Goal: Task Accomplishment & Management: Use online tool/utility

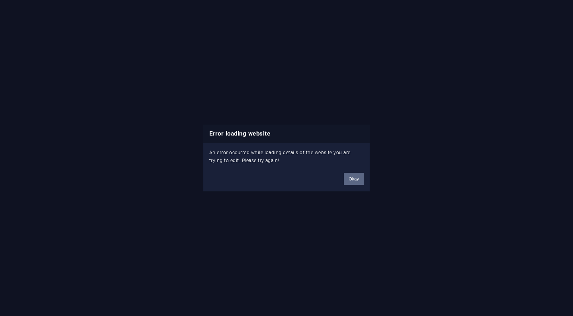
click at [346, 179] on button "Okay" at bounding box center [354, 179] width 20 height 12
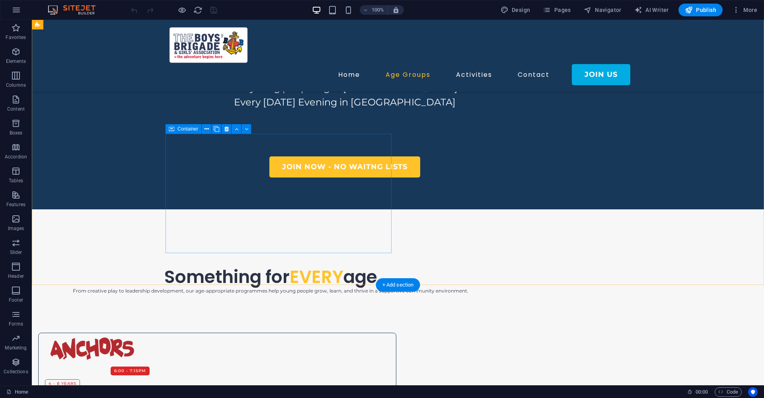
scroll to position [485, 0]
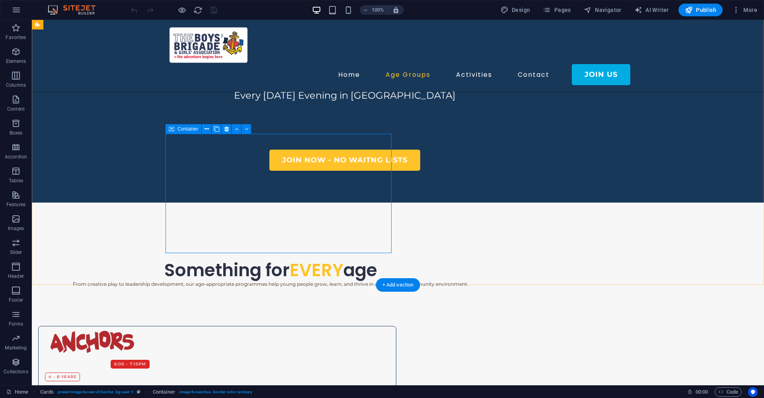
select select "px"
select select "%"
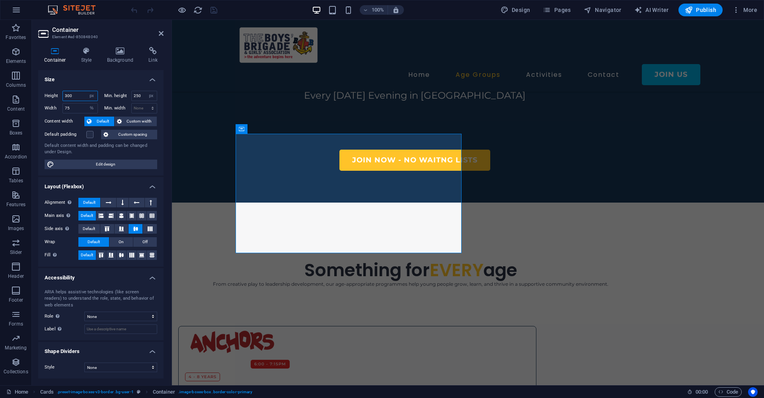
click at [78, 95] on input "300" at bounding box center [80, 96] width 35 height 10
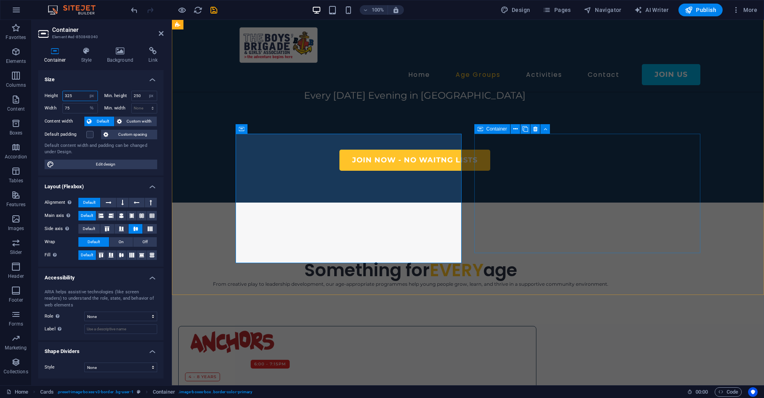
type input "325"
select select "px"
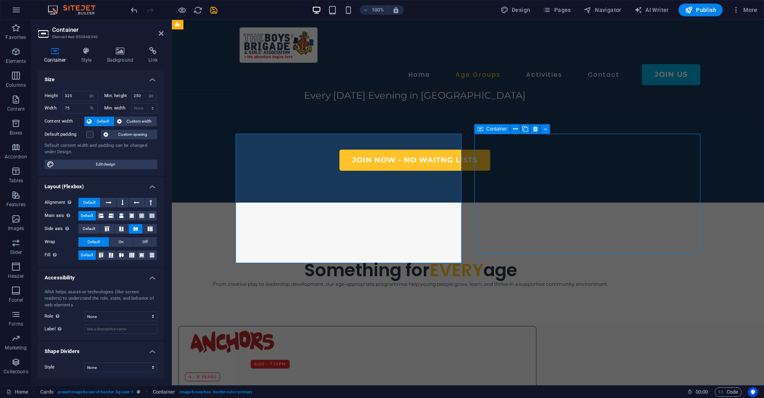
select select "%"
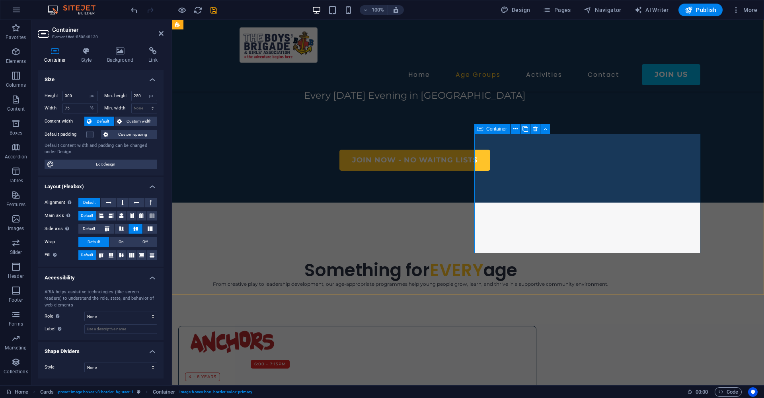
click at [490, 131] on span "Container" at bounding box center [496, 129] width 21 height 5
click at [79, 95] on input "300" at bounding box center [80, 96] width 35 height 10
type input "3"
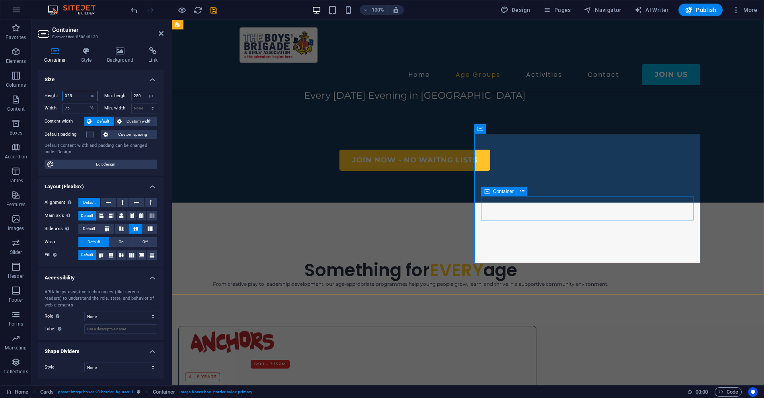
type input "325"
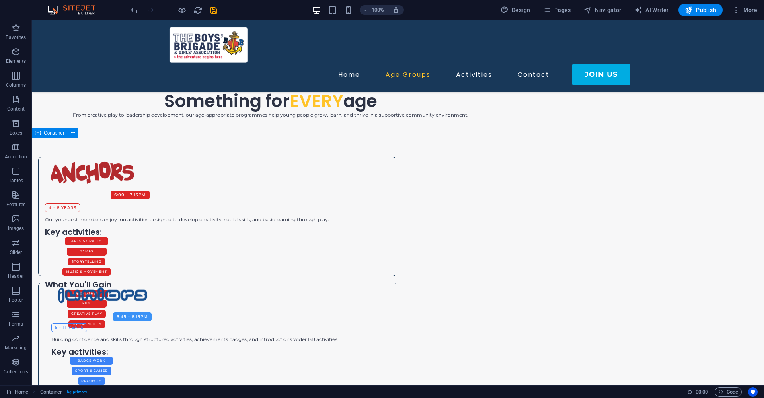
scroll to position [657, 0]
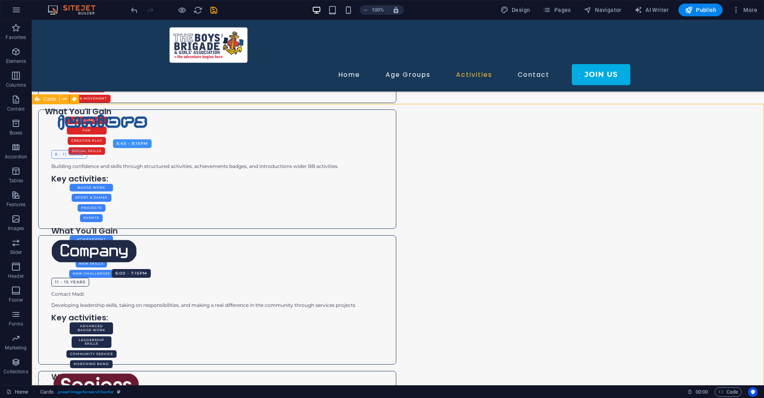
scroll to position [828, 0]
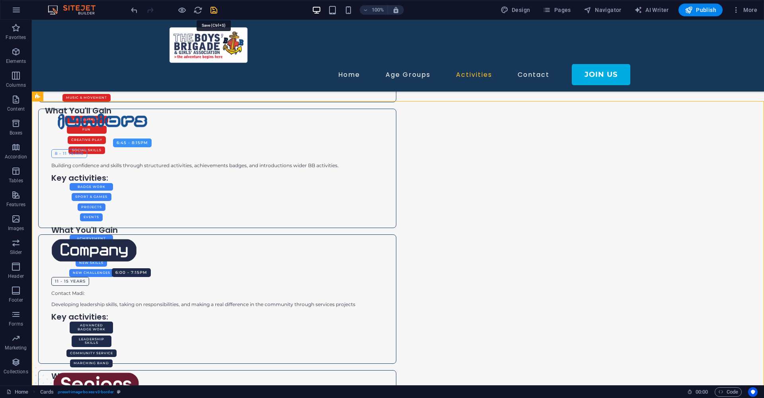
click at [216, 11] on icon "save" at bounding box center [213, 10] width 9 height 9
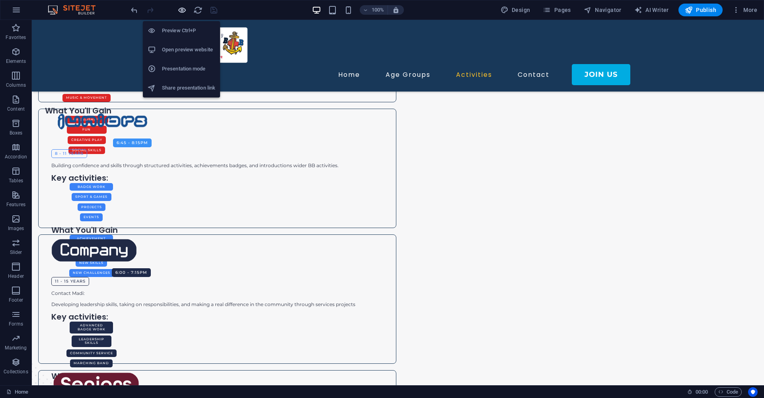
click at [100, 163] on icon "button" at bounding box center [60, 167] width 80 height 8
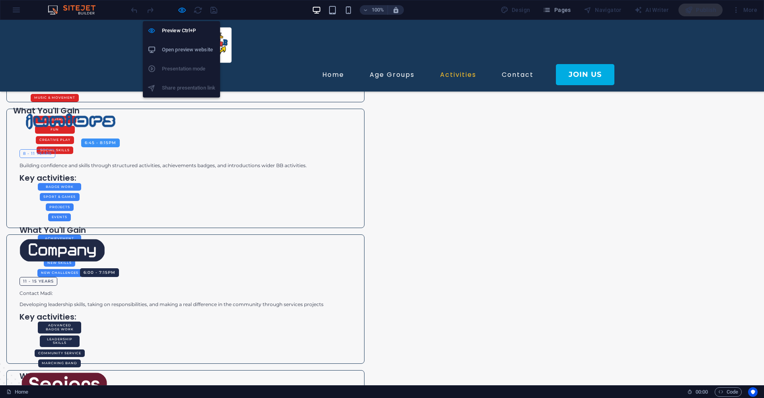
click at [173, 53] on h6 "Open preview website" at bounding box center [188, 50] width 53 height 10
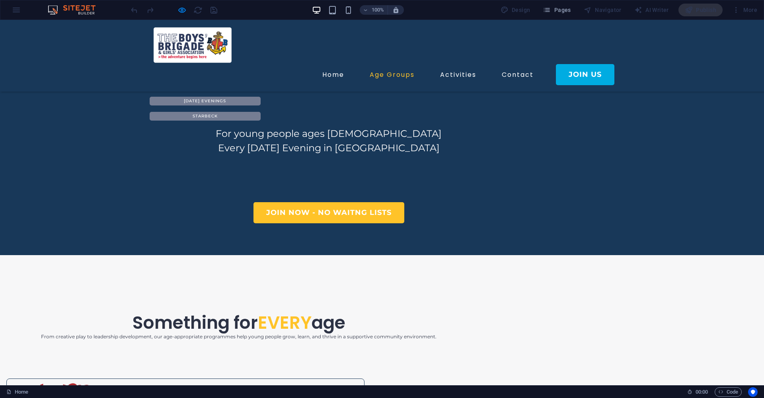
scroll to position [430, 0]
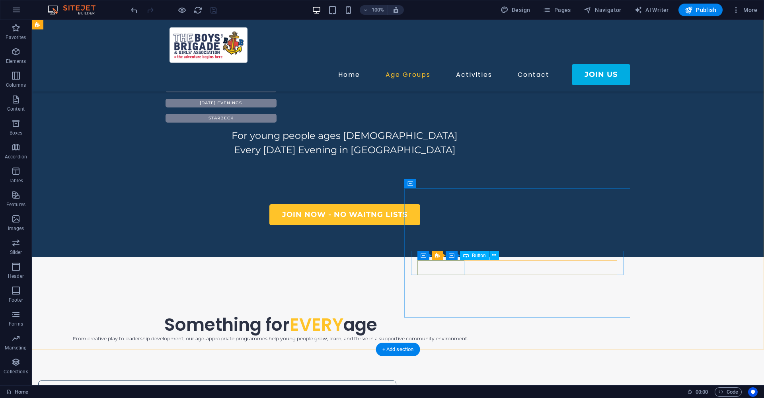
select select "rem"
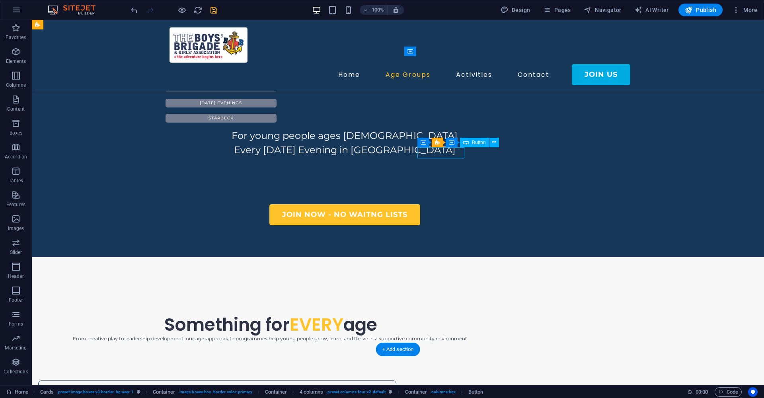
select select "rem"
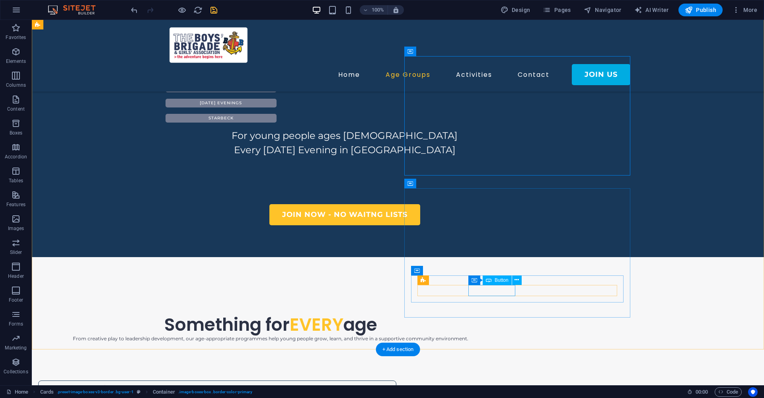
select select "px"
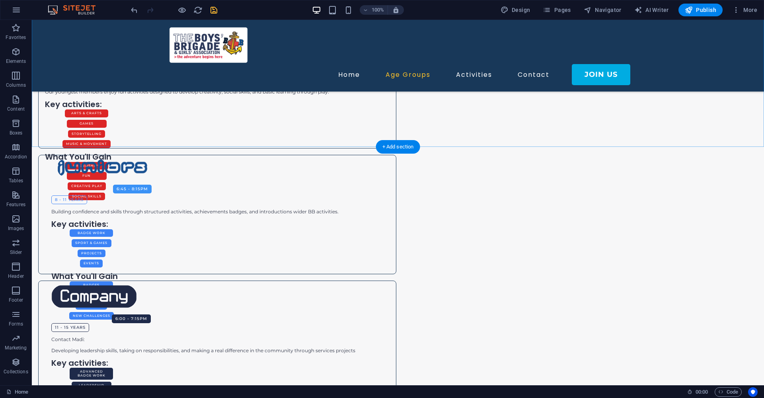
scroll to position [782, 0]
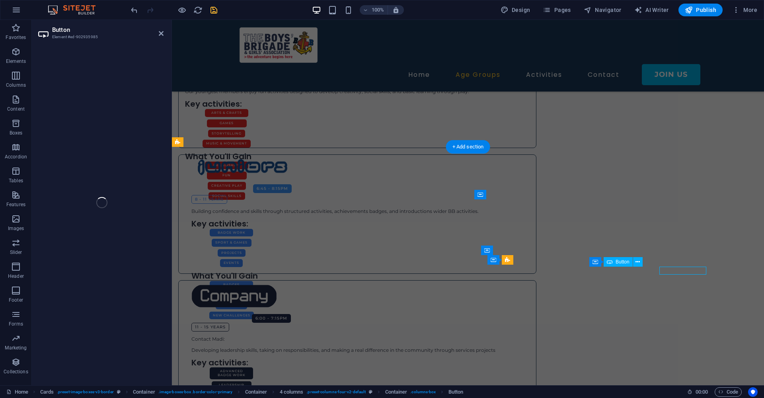
select select "rem"
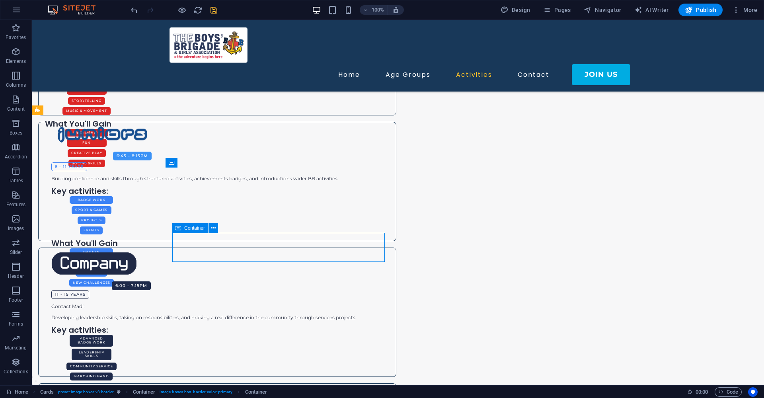
scroll to position [820, 0]
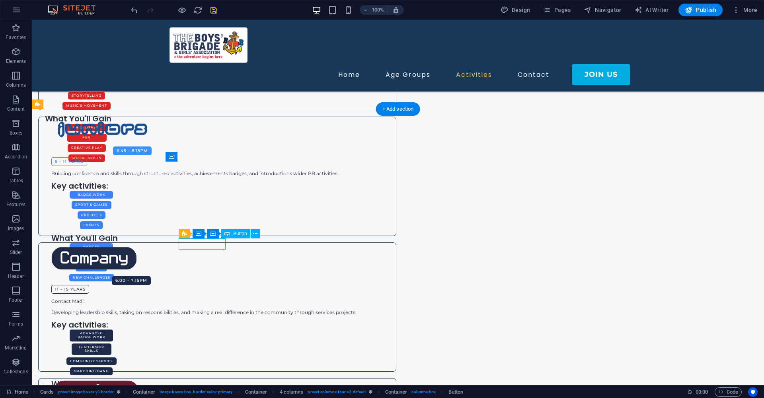
select select "rem"
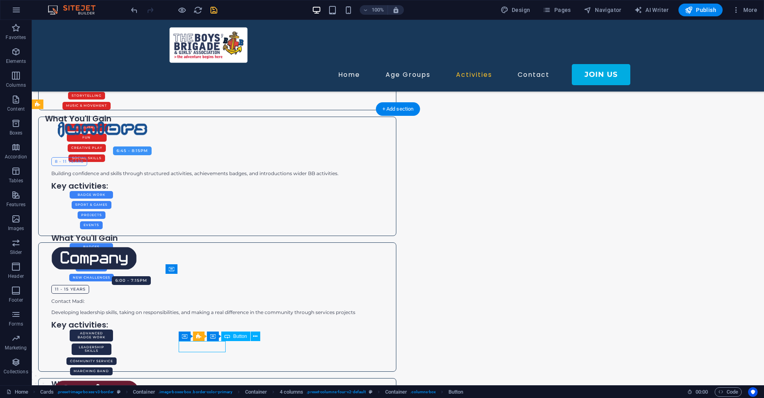
select select "rem"
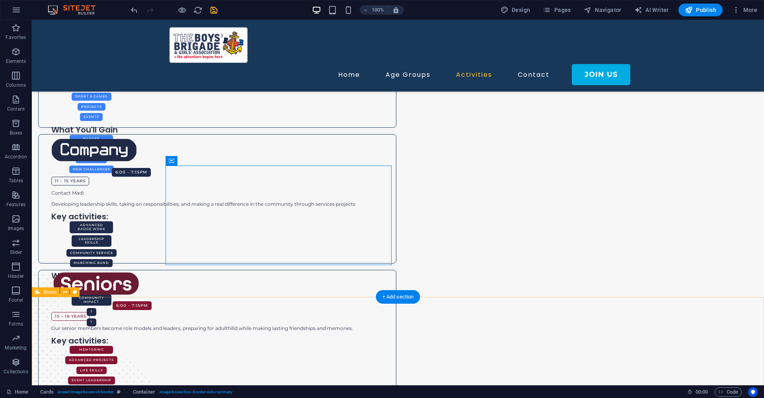
scroll to position [929, 0]
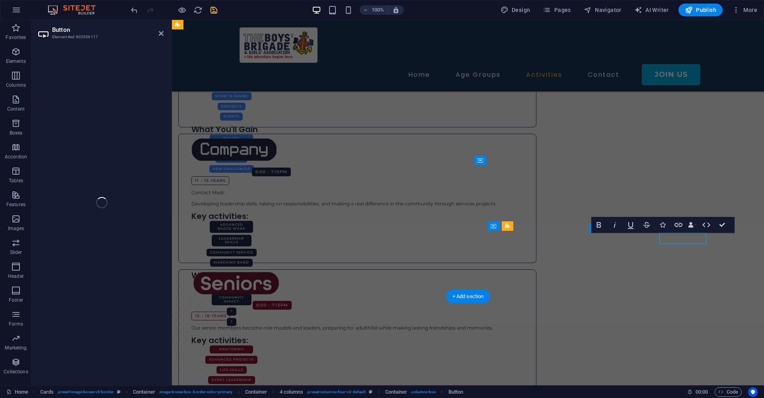
select select "rem"
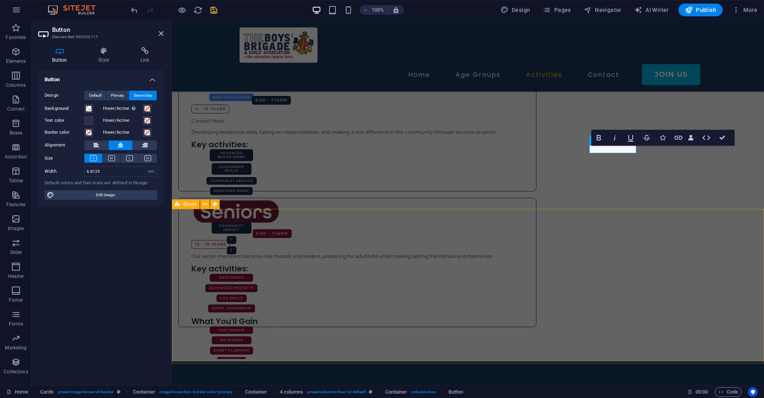
scroll to position [990, 0]
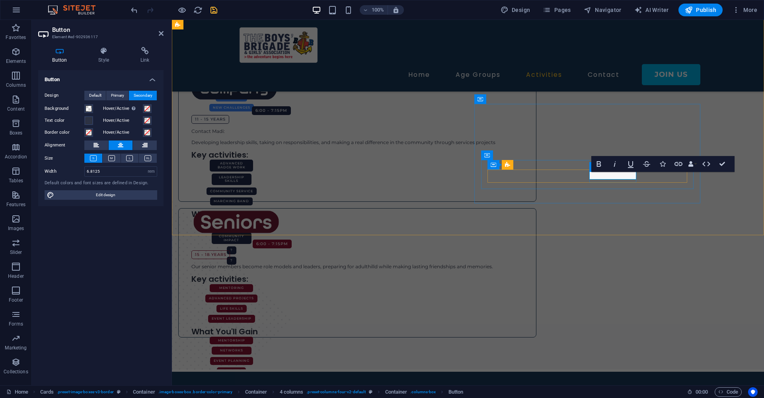
click at [136, 14] on icon "undo" at bounding box center [134, 10] width 9 height 9
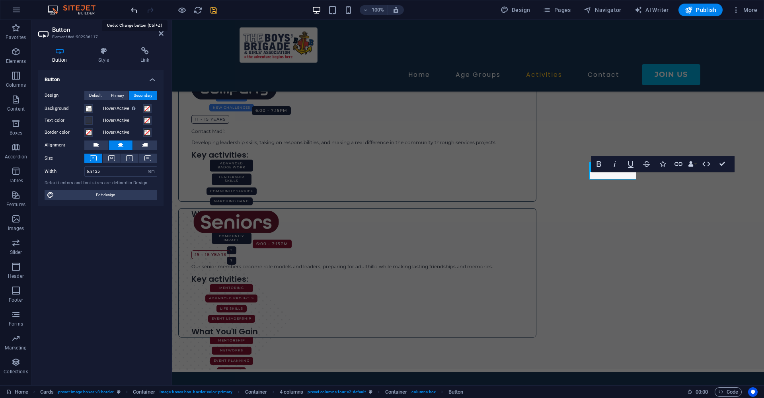
click at [136, 14] on icon "undo" at bounding box center [134, 10] width 9 height 9
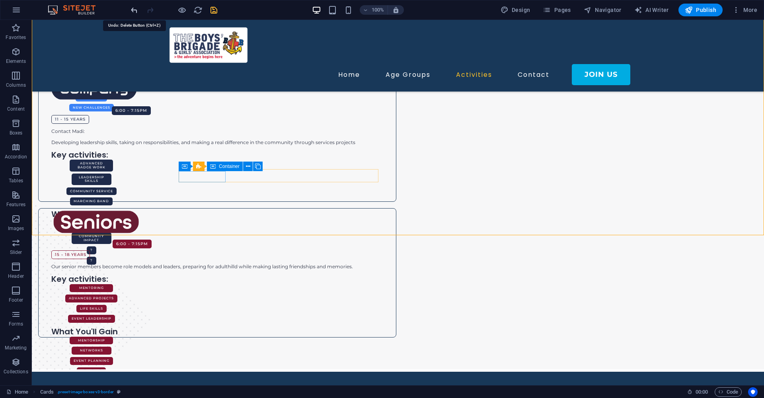
click at [134, 11] on icon "undo" at bounding box center [134, 10] width 9 height 9
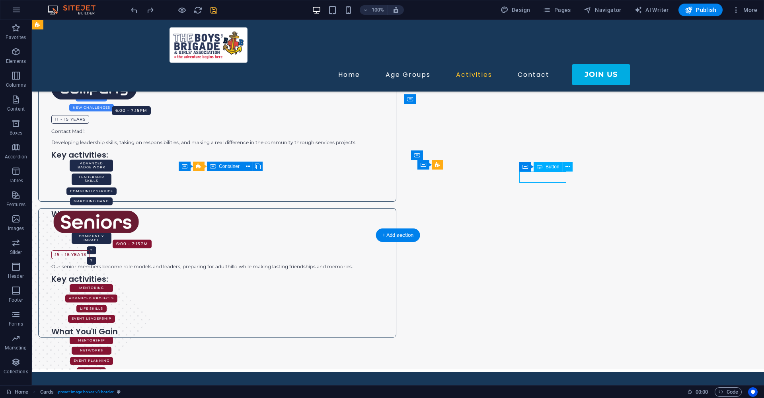
select select "rem"
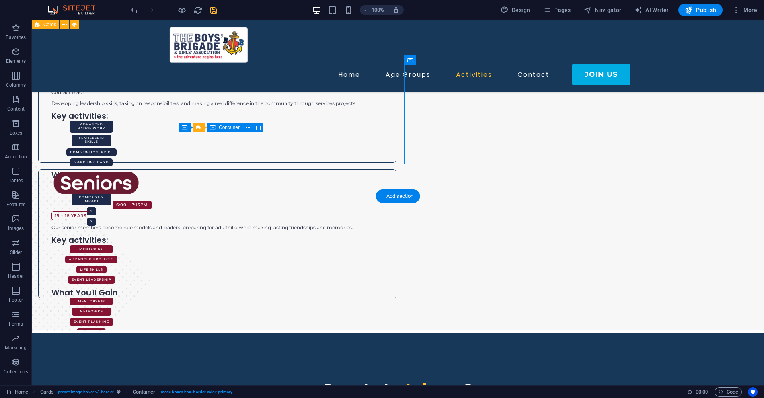
scroll to position [1041, 0]
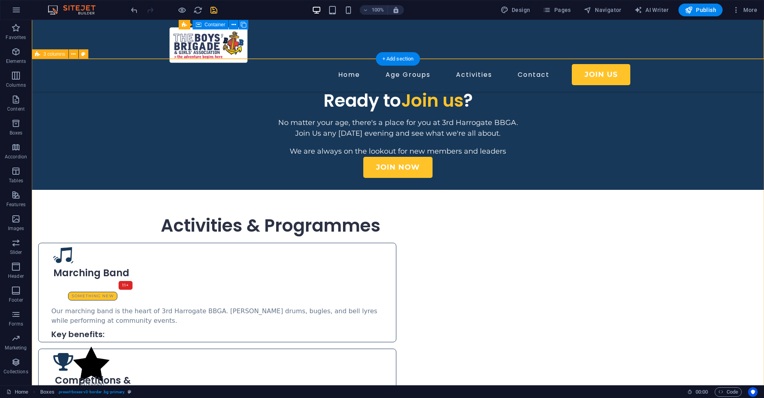
scroll to position [1321, 0]
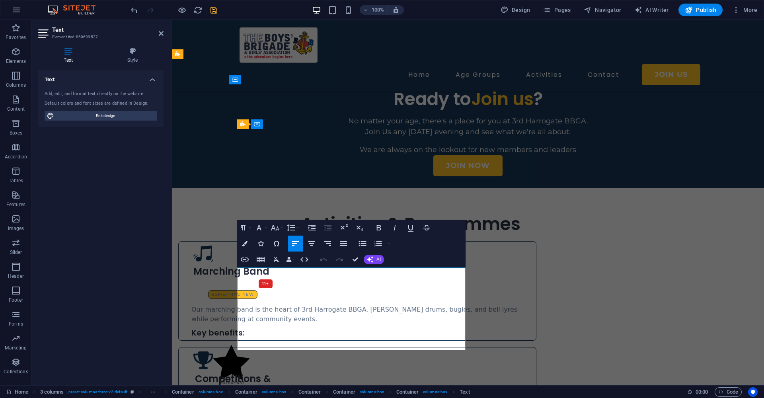
drag, startPoint x: 249, startPoint y: 332, endPoint x: 359, endPoint y: 335, distance: 109.9
click at [312, 243] on icon "button" at bounding box center [312, 244] width 10 height 10
click at [275, 230] on icon "button" at bounding box center [275, 228] width 8 height 6
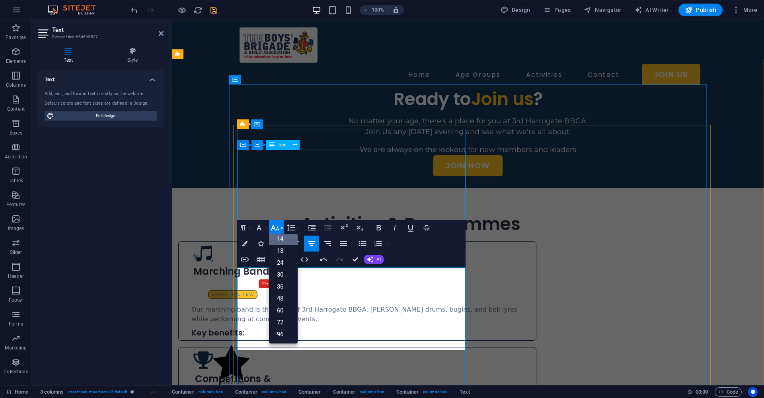
scroll to position [64, 0]
click at [285, 250] on link "18" at bounding box center [283, 251] width 29 height 12
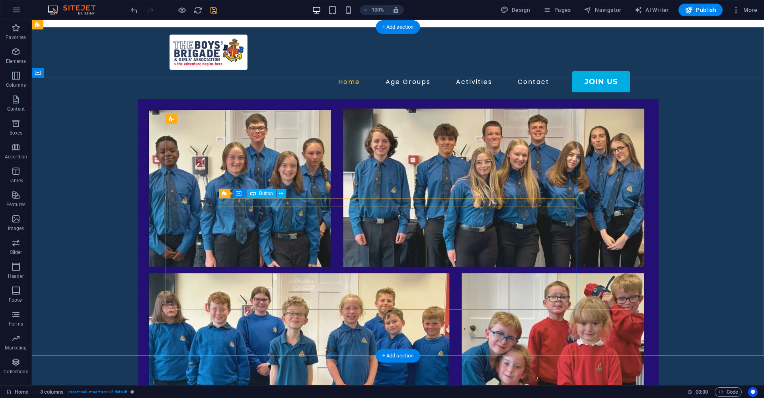
scroll to position [0, 0]
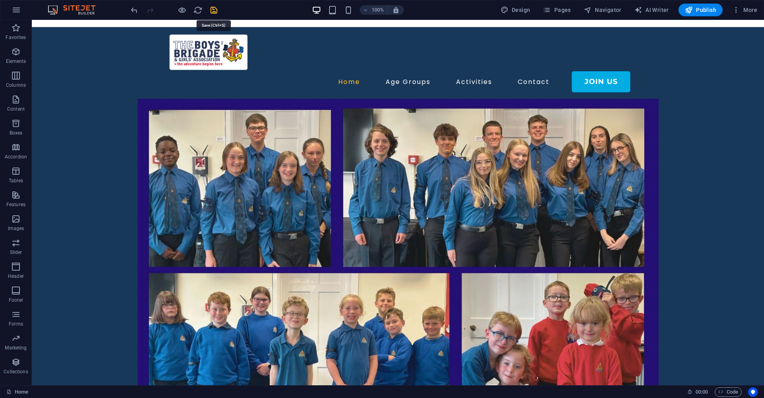
click at [215, 11] on icon "save" at bounding box center [213, 10] width 9 height 9
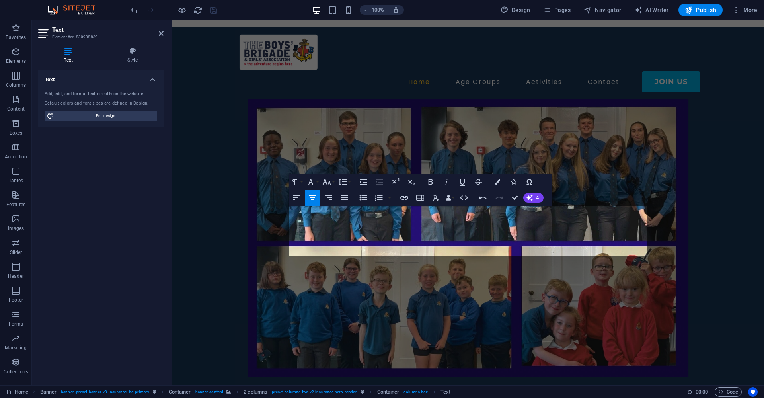
click at [573, 290] on figure at bounding box center [468, 238] width 592 height 279
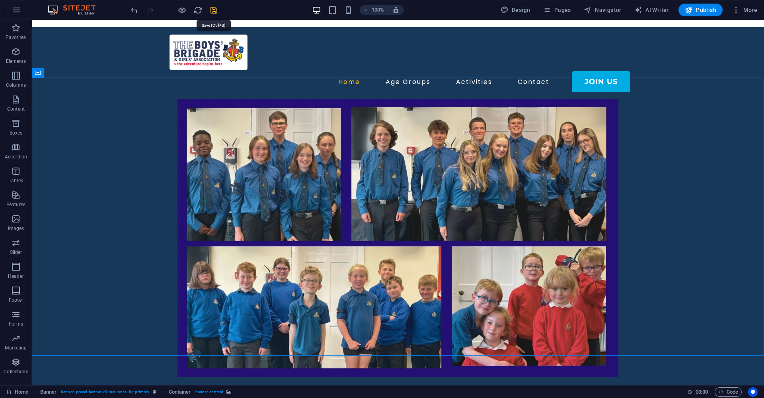
click at [213, 10] on icon "save" at bounding box center [213, 10] width 9 height 9
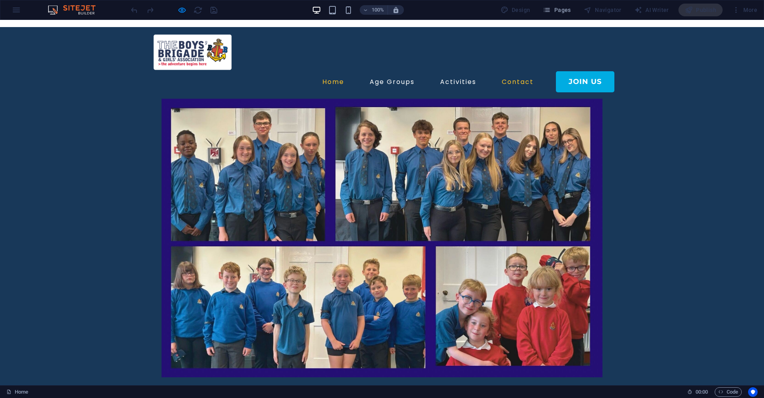
click at [516, 76] on link "Contact" at bounding box center [518, 82] width 38 height 13
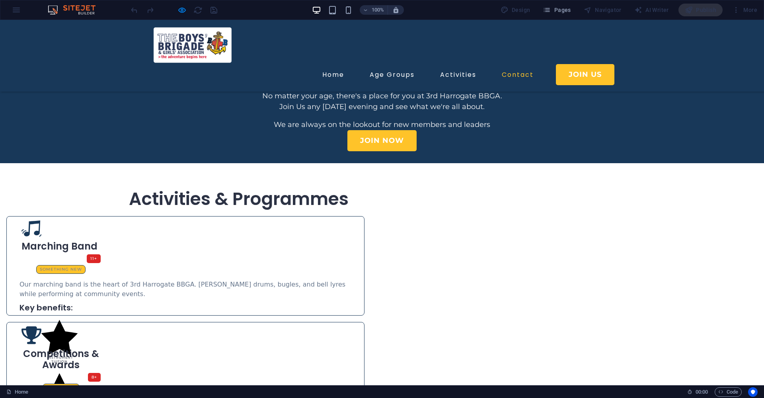
scroll to position [1339, 0]
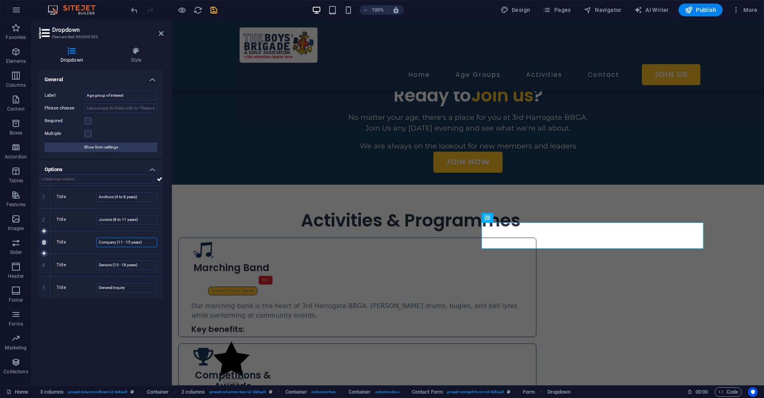
click at [131, 244] on input "Company (11 - 15 years)" at bounding box center [126, 243] width 61 height 10
type input "Company (11 - 14 years)"
click at [117, 265] on input "Seniors (15 - 18 years)" at bounding box center [126, 265] width 61 height 10
type input "Seniors (14 - 18 years)"
click at [118, 316] on div "General Label Age group of interest Please choose Required Multiple Show form s…" at bounding box center [100, 224] width 125 height 309
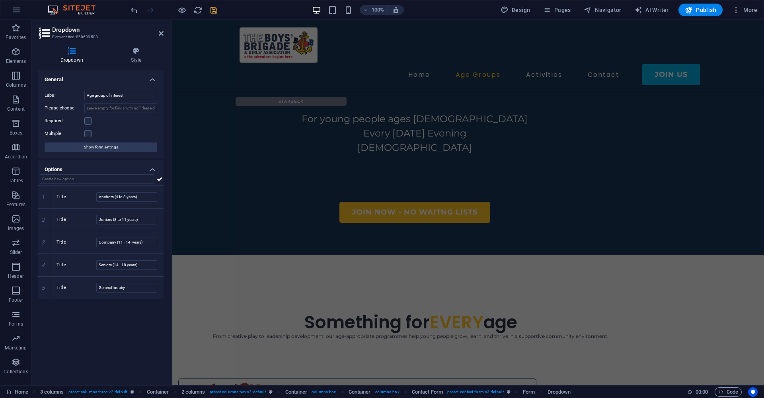
scroll to position [446, 0]
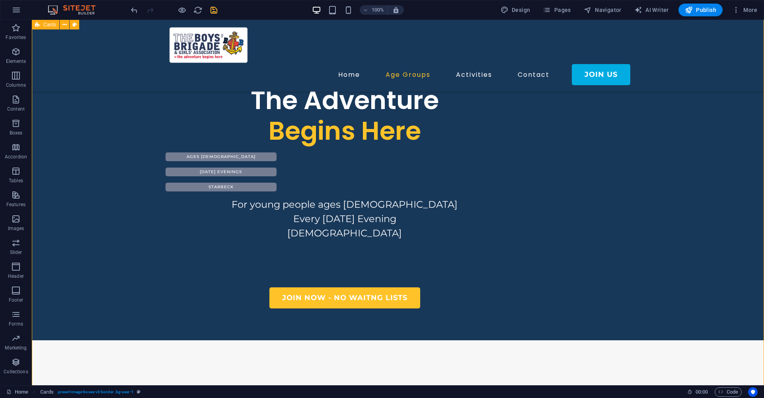
scroll to position [364, 0]
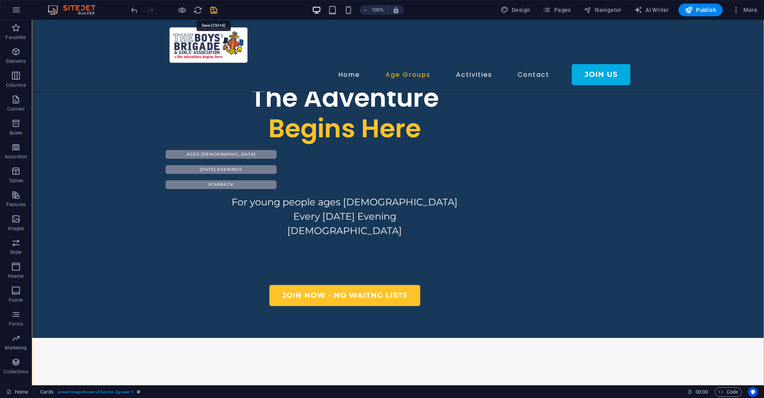
click at [214, 10] on icon "save" at bounding box center [213, 10] width 9 height 9
